Goal: Task Accomplishment & Management: Manage account settings

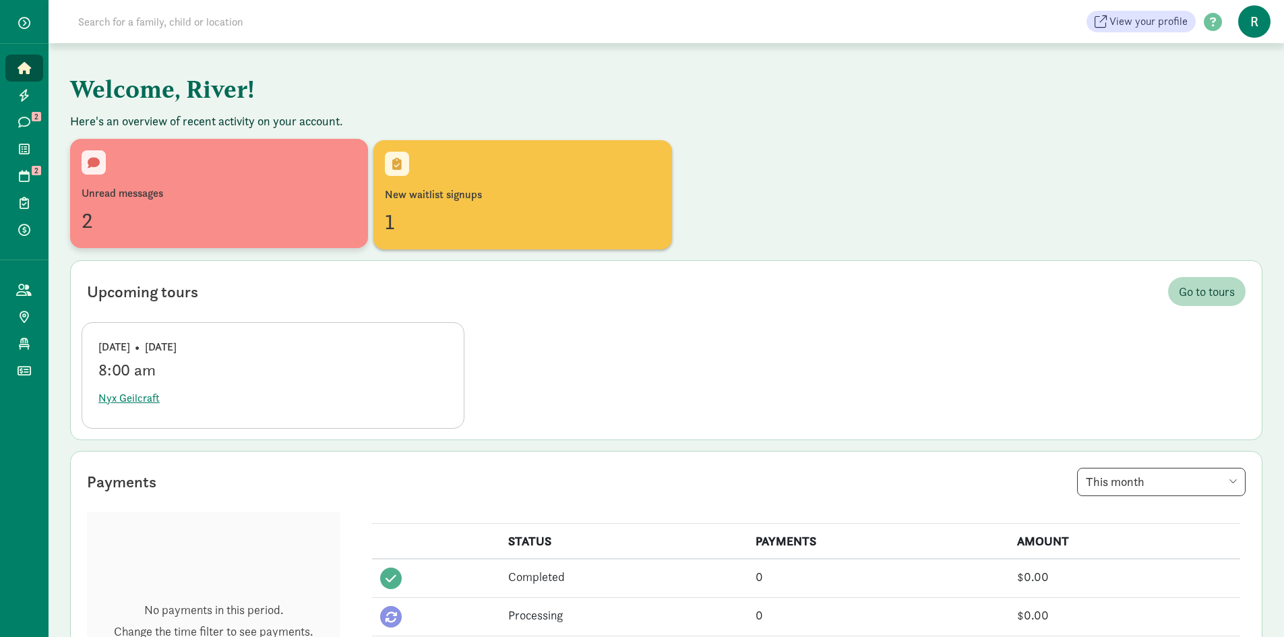
click at [191, 179] on div "Unread messages 2" at bounding box center [219, 193] width 275 height 86
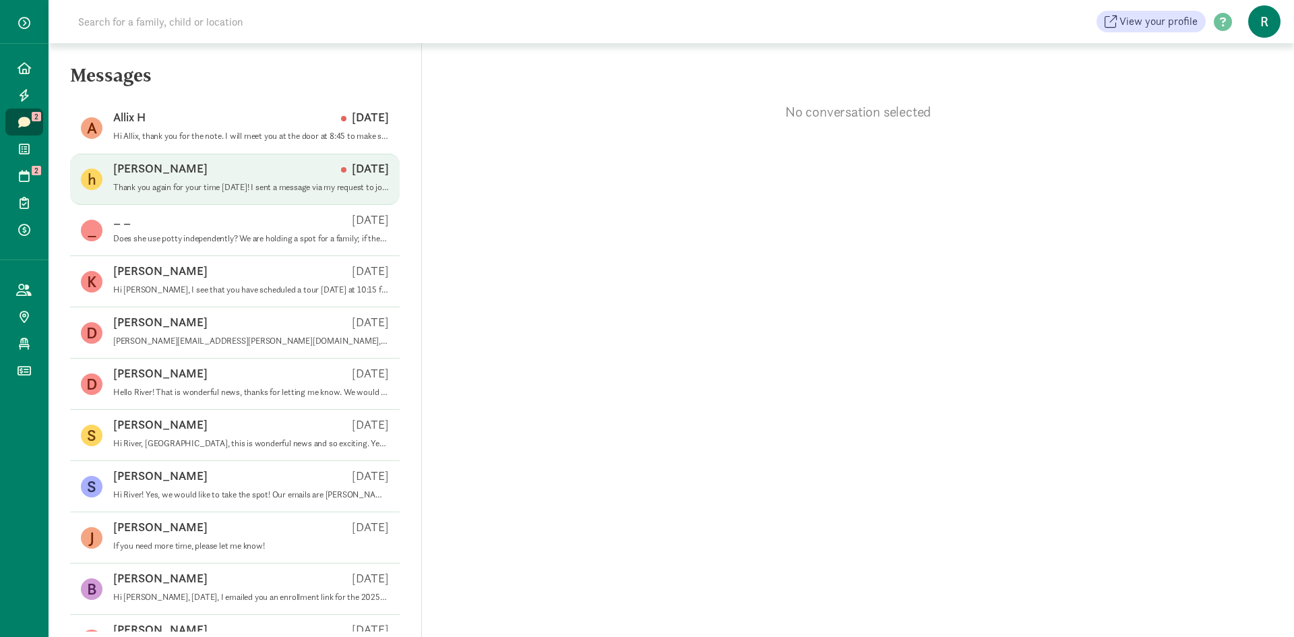
click at [229, 179] on div "[PERSON_NAME] [DATE]" at bounding box center [251, 171] width 276 height 22
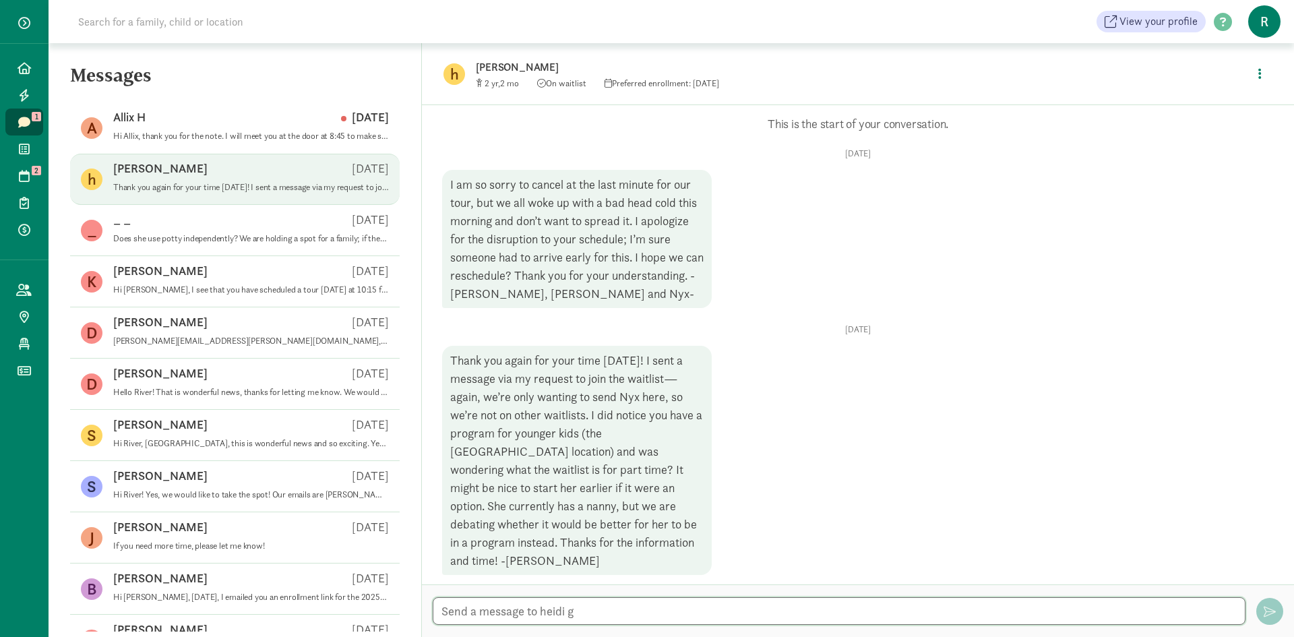
click at [625, 610] on textarea at bounding box center [839, 611] width 813 height 28
click at [31, 125] on span at bounding box center [23, 122] width 15 height 12
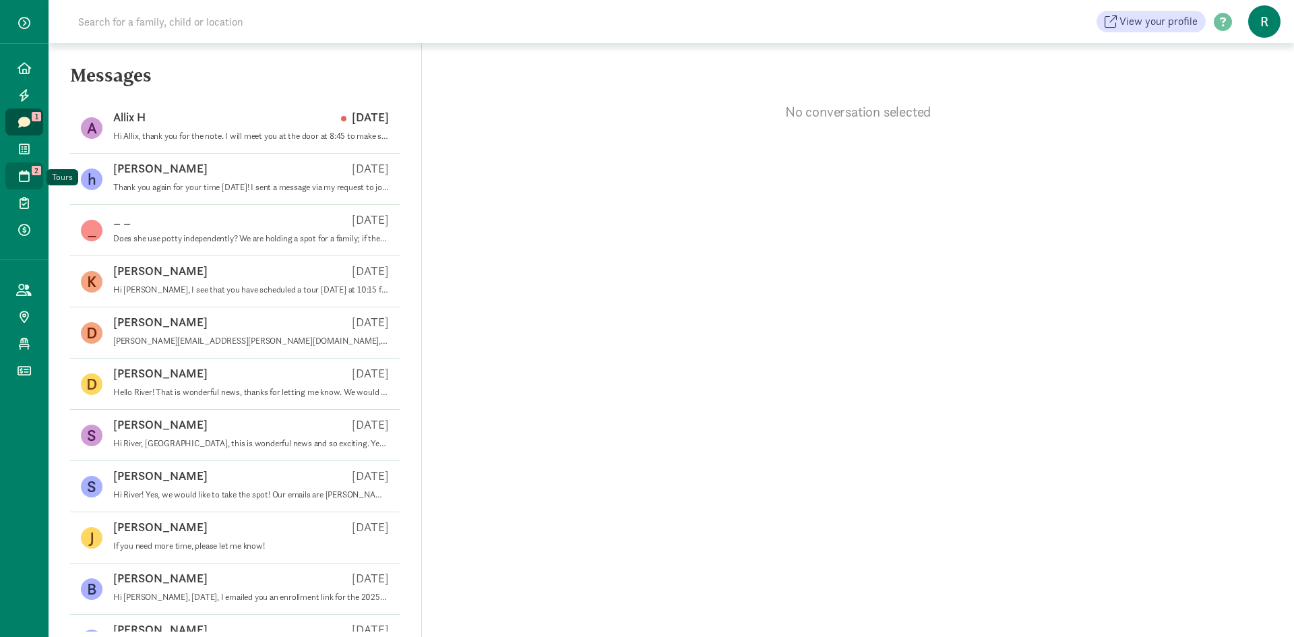
click at [34, 175] on link "Tours 2" at bounding box center [24, 175] width 38 height 27
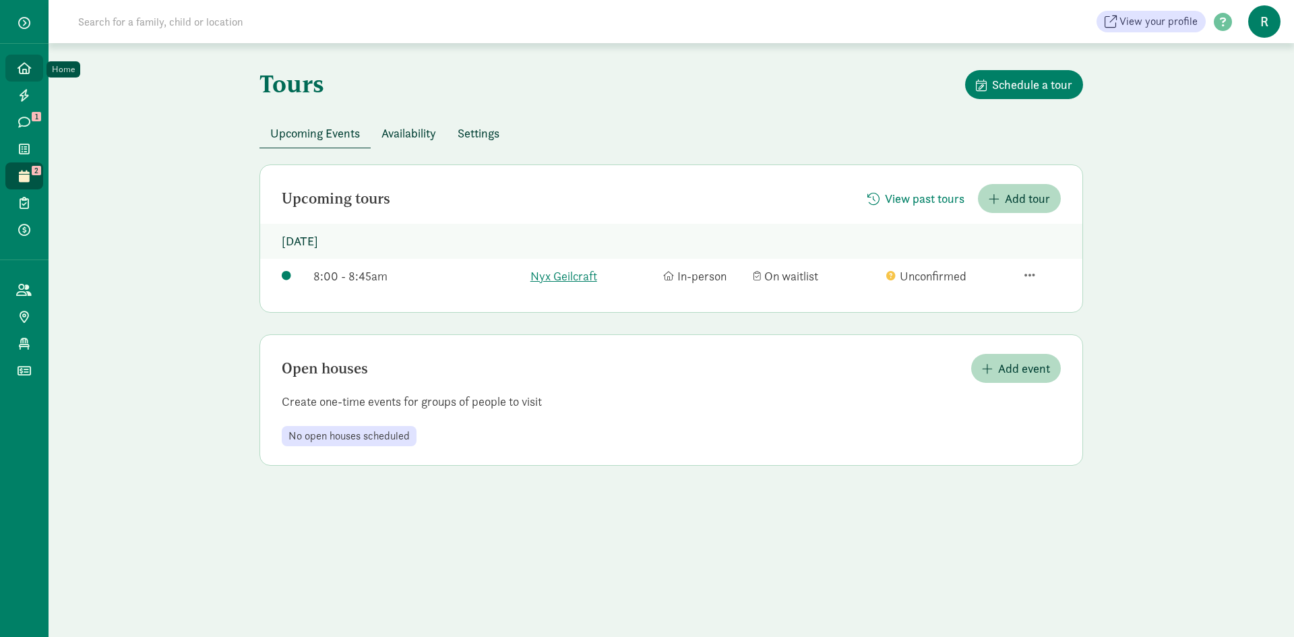
click at [22, 73] on icon at bounding box center [24, 68] width 13 height 12
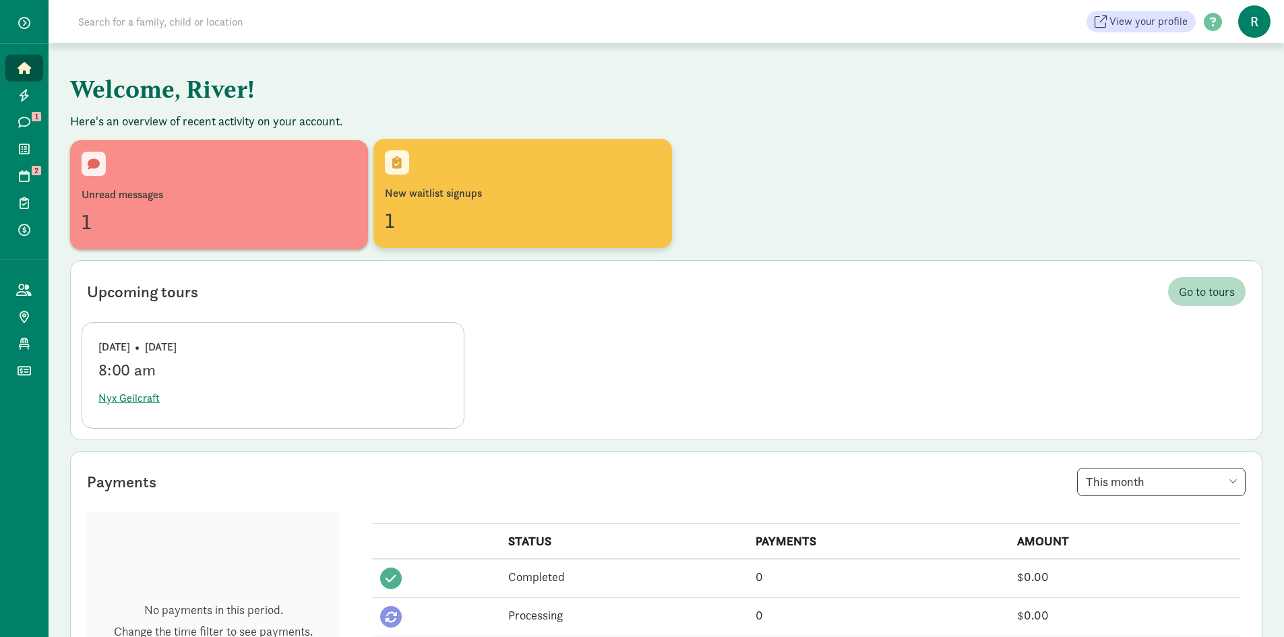
click at [499, 179] on div "New waitlist signups 1" at bounding box center [522, 193] width 275 height 86
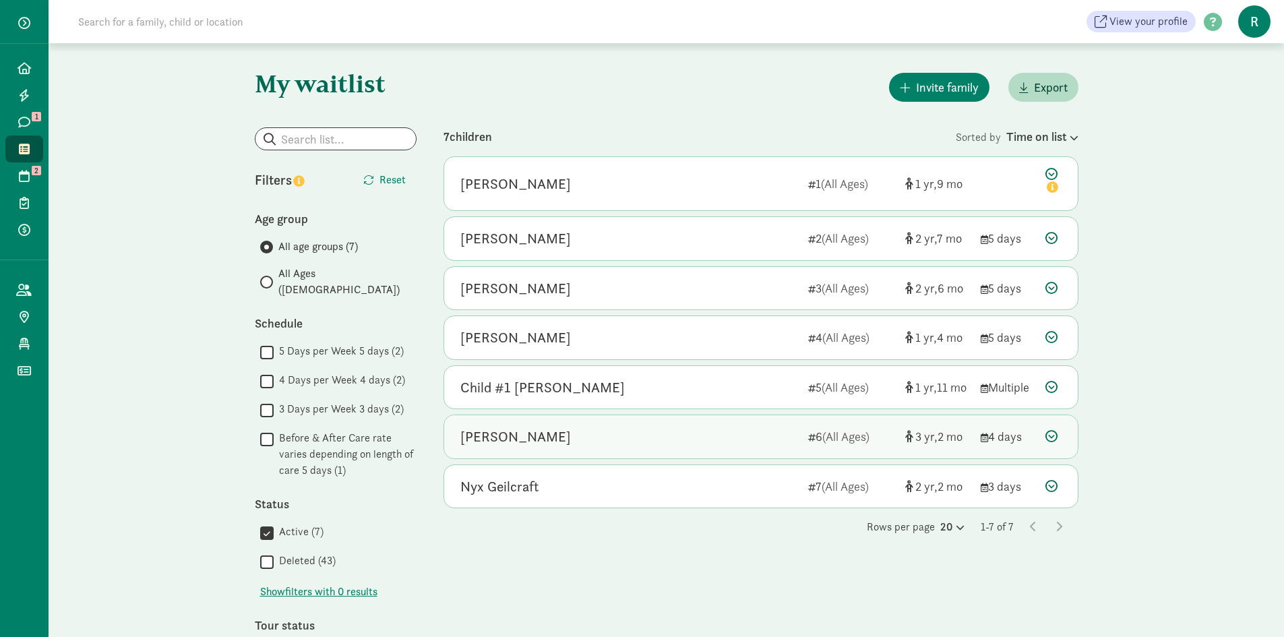
click at [1049, 435] on icon at bounding box center [1051, 436] width 12 height 12
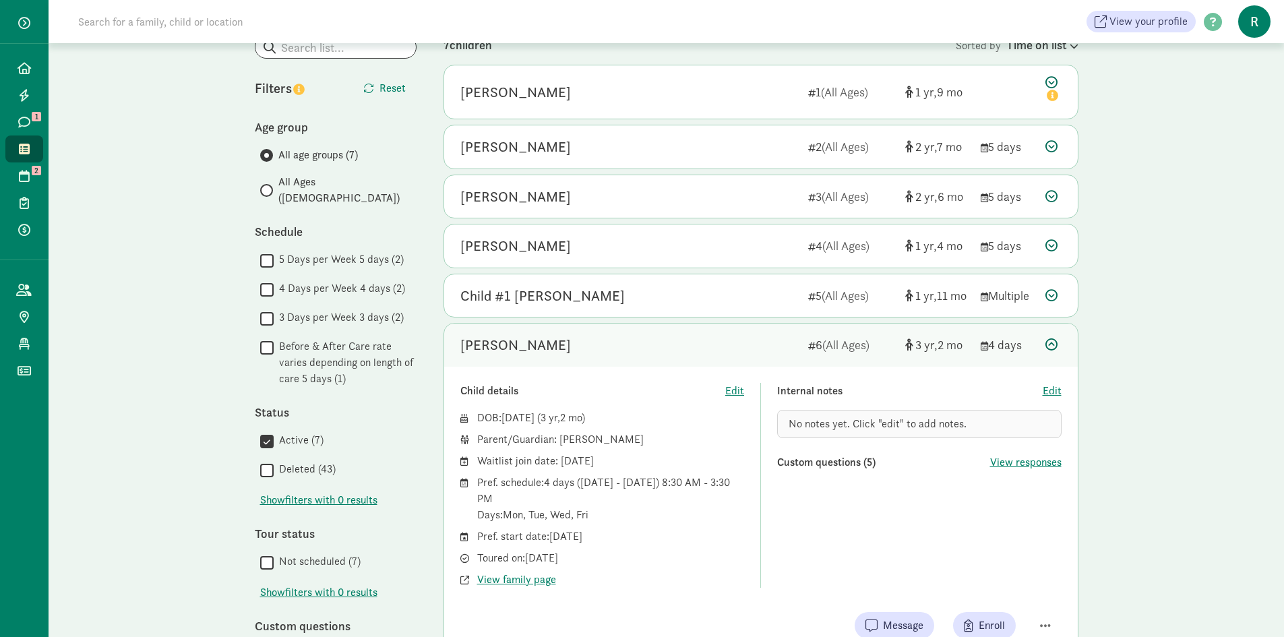
scroll to position [67, 0]
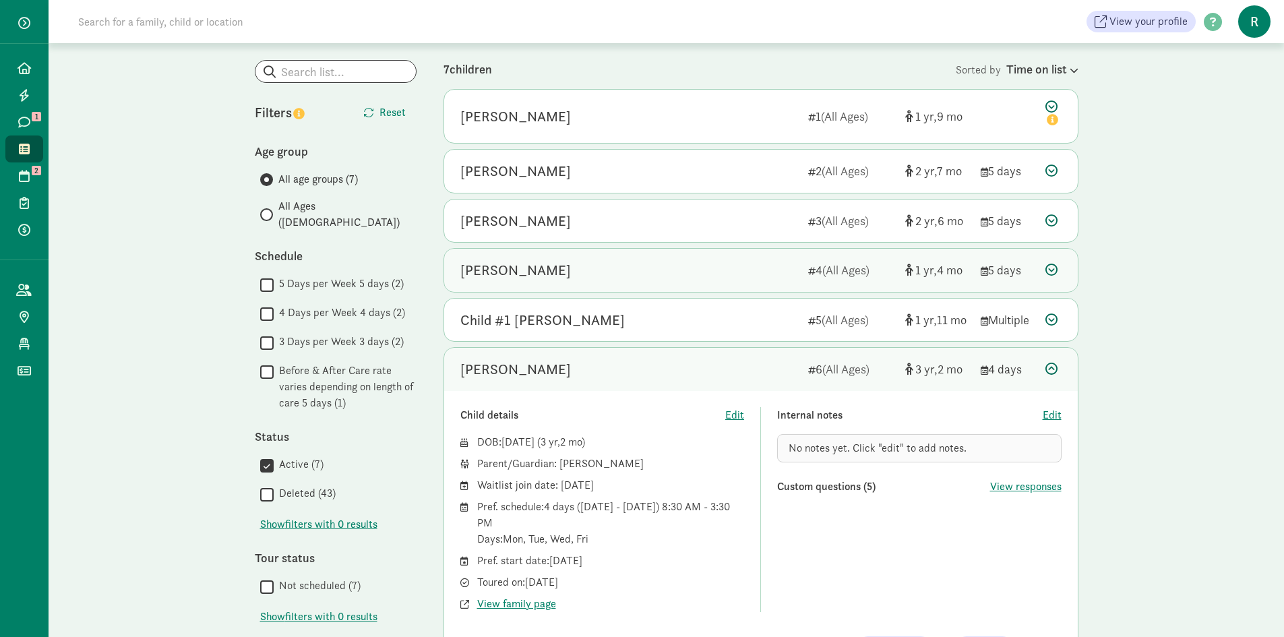
click at [699, 278] on div "[PERSON_NAME]" at bounding box center [628, 270] width 337 height 22
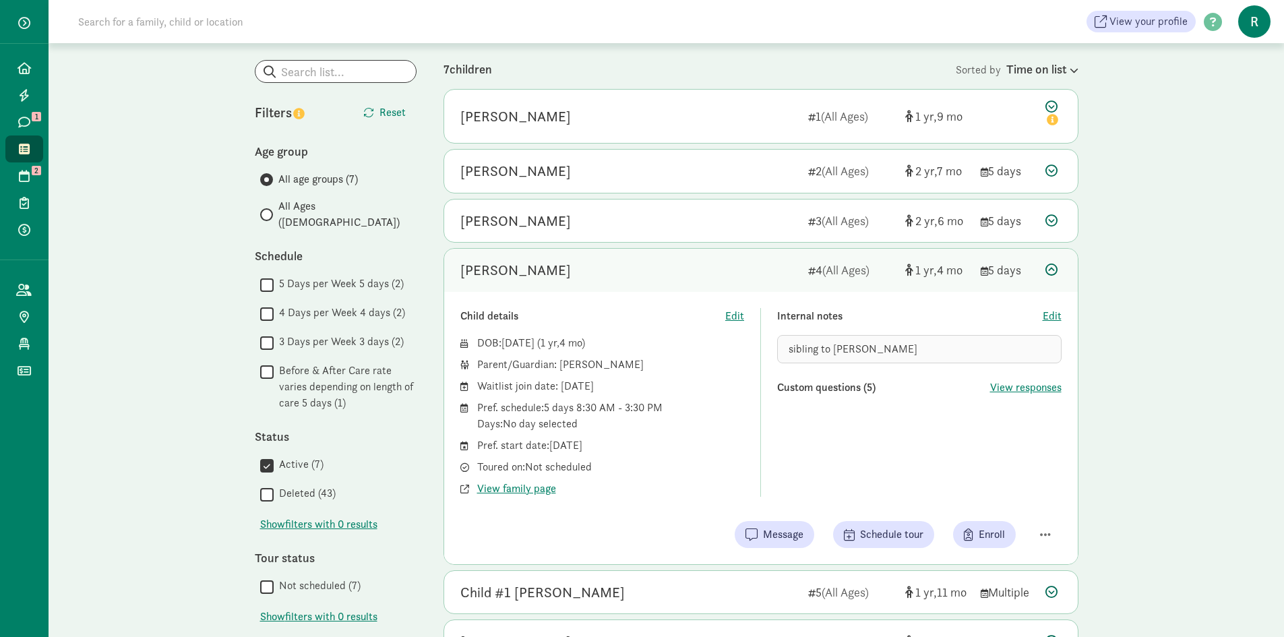
click at [699, 278] on div "[PERSON_NAME]" at bounding box center [628, 270] width 337 height 22
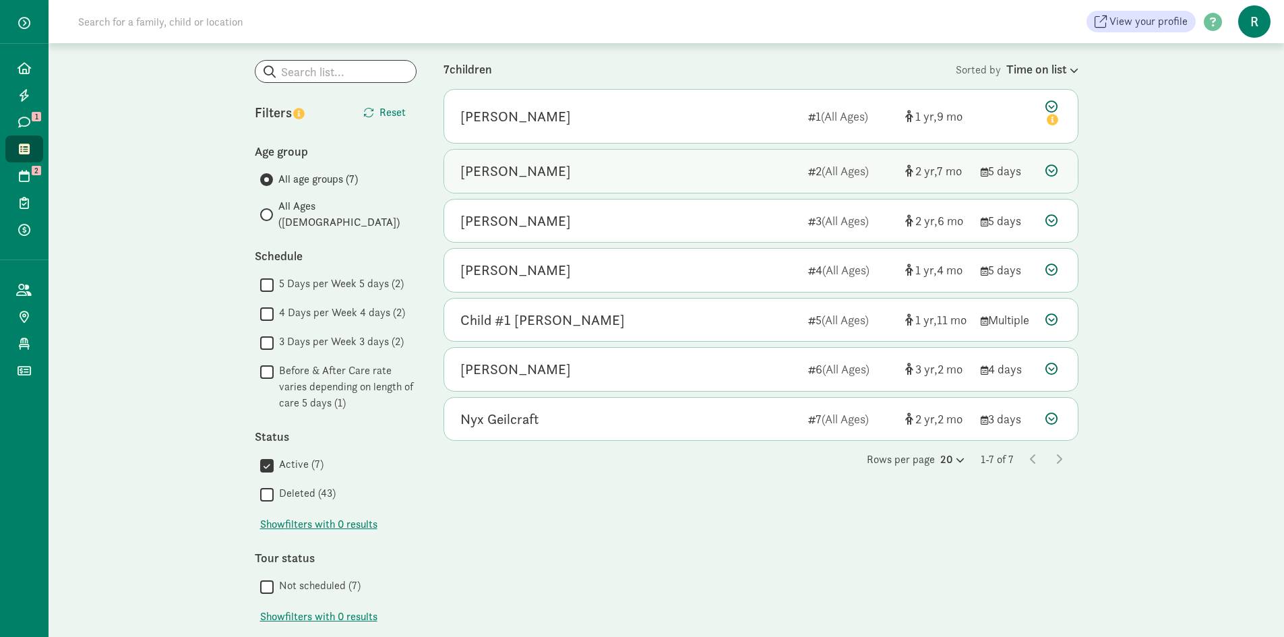
click at [676, 179] on div "[PERSON_NAME]" at bounding box center [628, 171] width 337 height 22
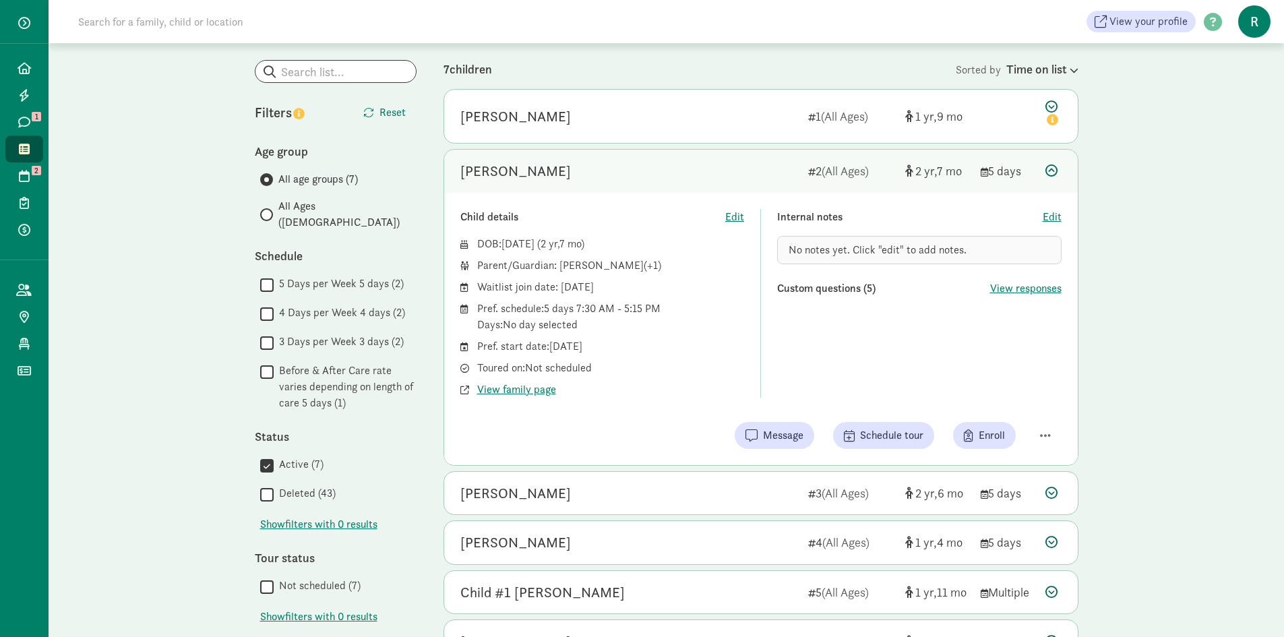
click at [676, 179] on div "[PERSON_NAME]" at bounding box center [628, 171] width 337 height 22
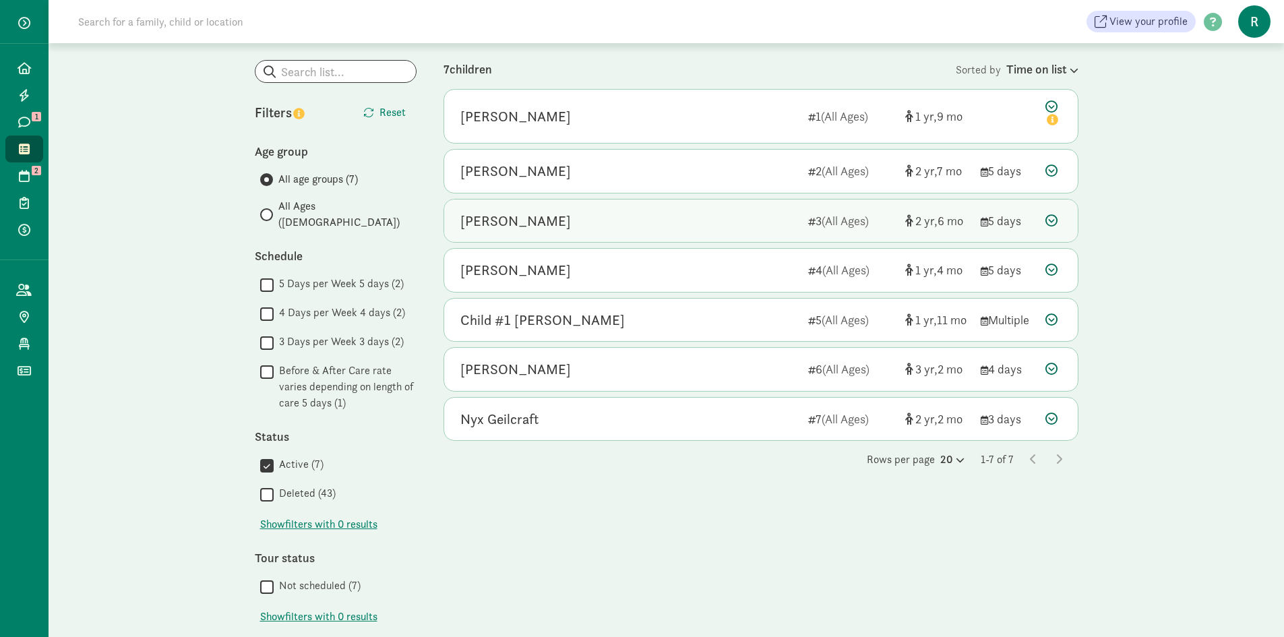
click at [679, 219] on div "[PERSON_NAME]" at bounding box center [628, 221] width 337 height 22
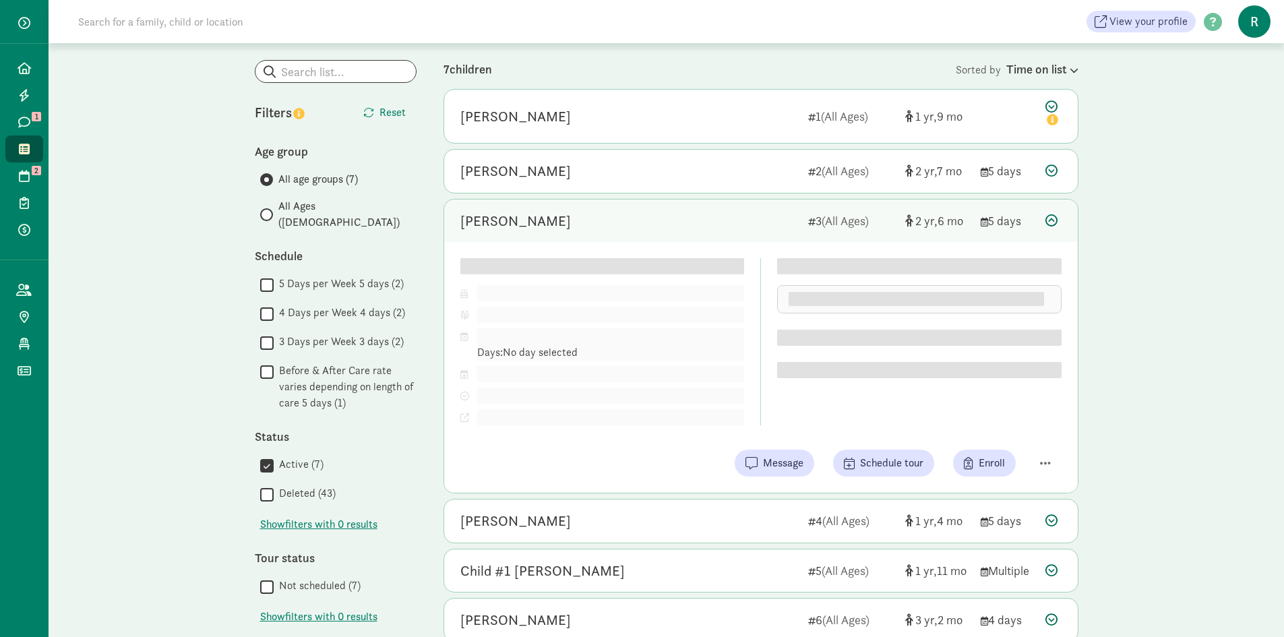
click at [679, 219] on div "[PERSON_NAME]" at bounding box center [628, 221] width 337 height 22
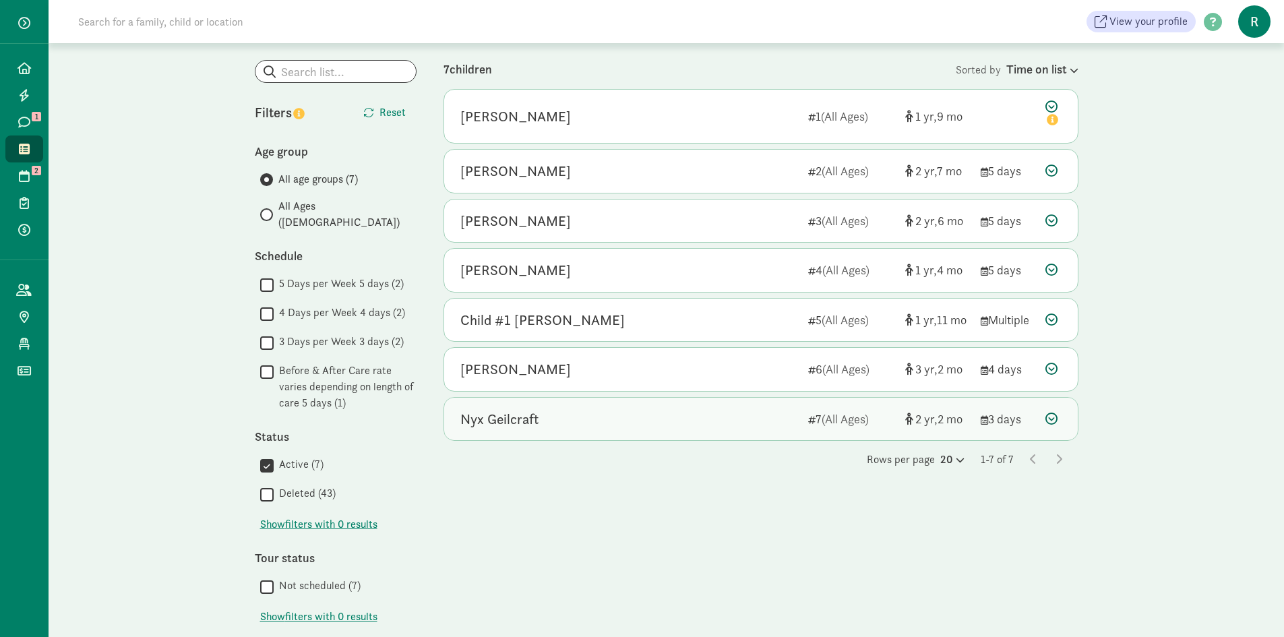
click at [804, 425] on div "Nyx Geilcraft 7 (All Ages) 2 2 3 days" at bounding box center [760, 419] width 633 height 43
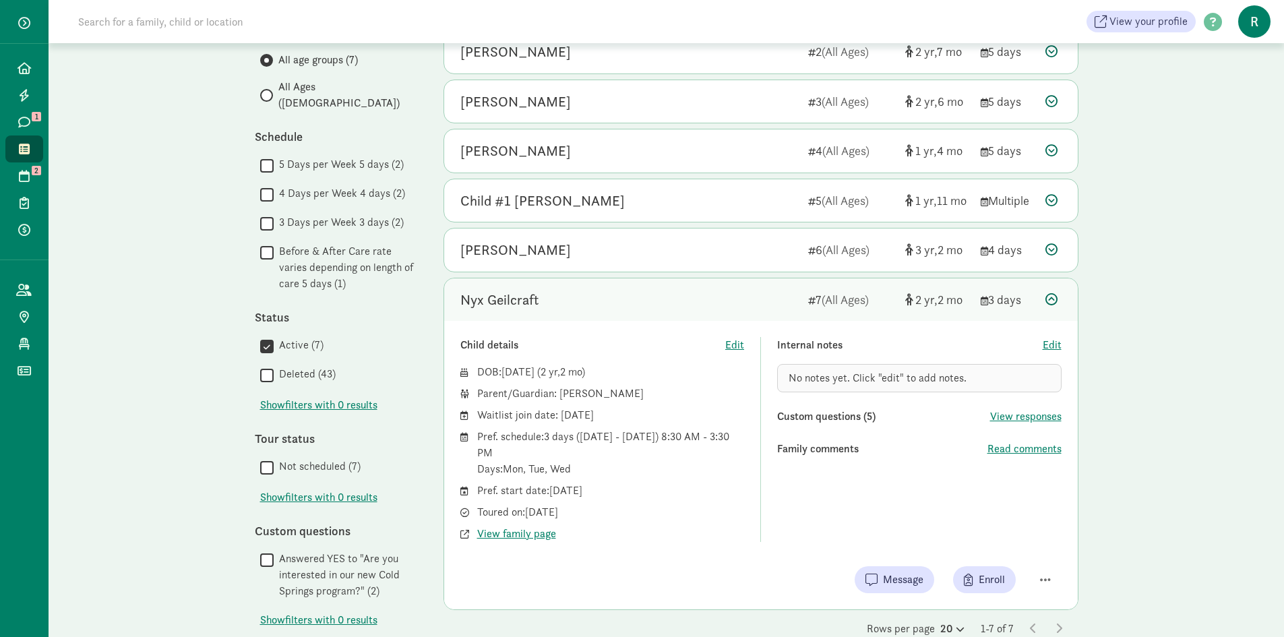
scroll to position [202, 0]
